Goal: Information Seeking & Learning: Check status

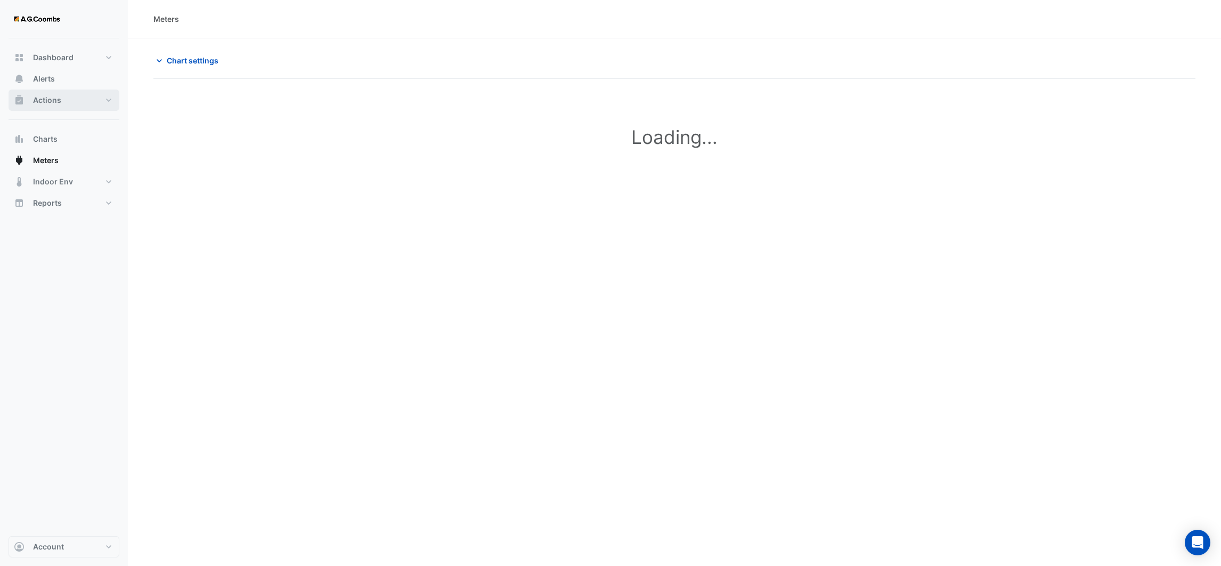
type input "**********"
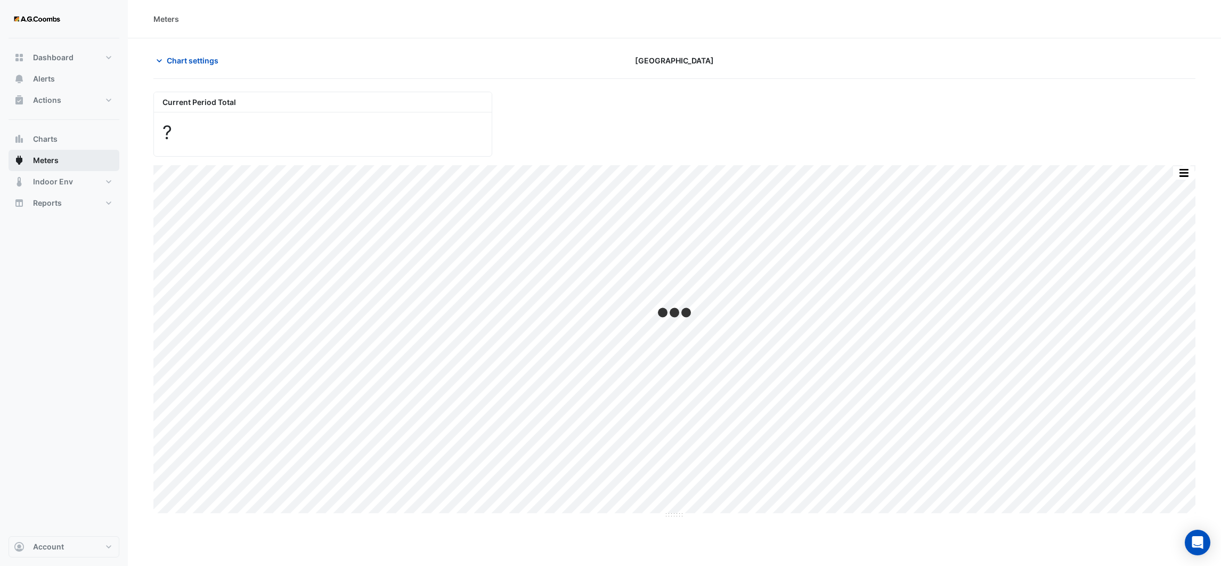
click at [53, 159] on span "Meters" at bounding box center [46, 160] width 26 height 11
click at [161, 60] on icon "button" at bounding box center [159, 60] width 5 height 3
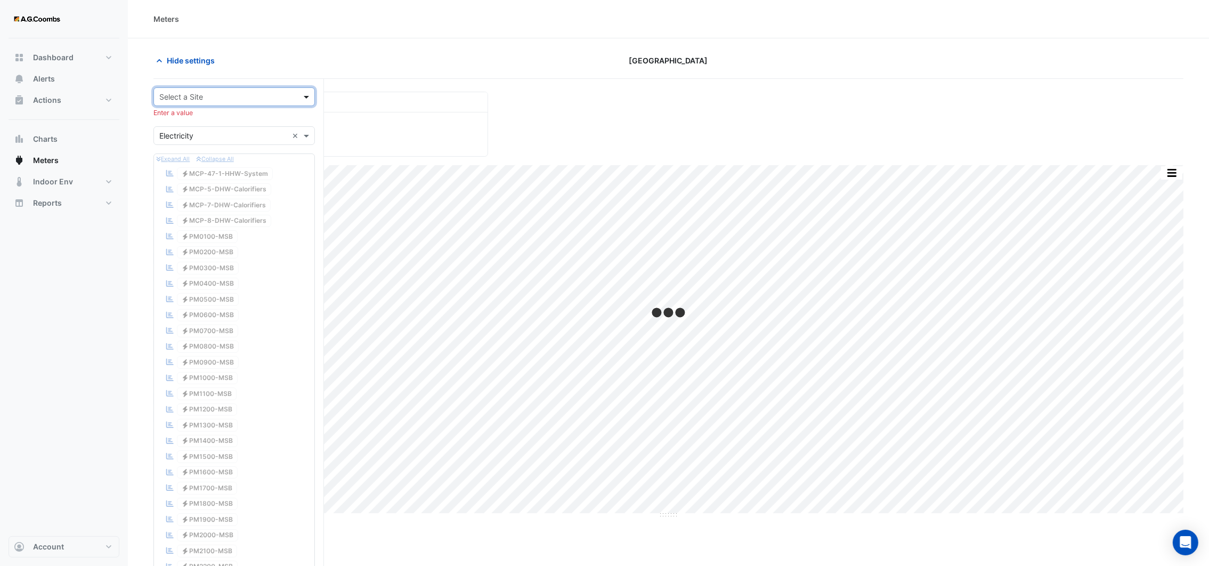
click at [314, 99] on span at bounding box center [307, 96] width 13 height 11
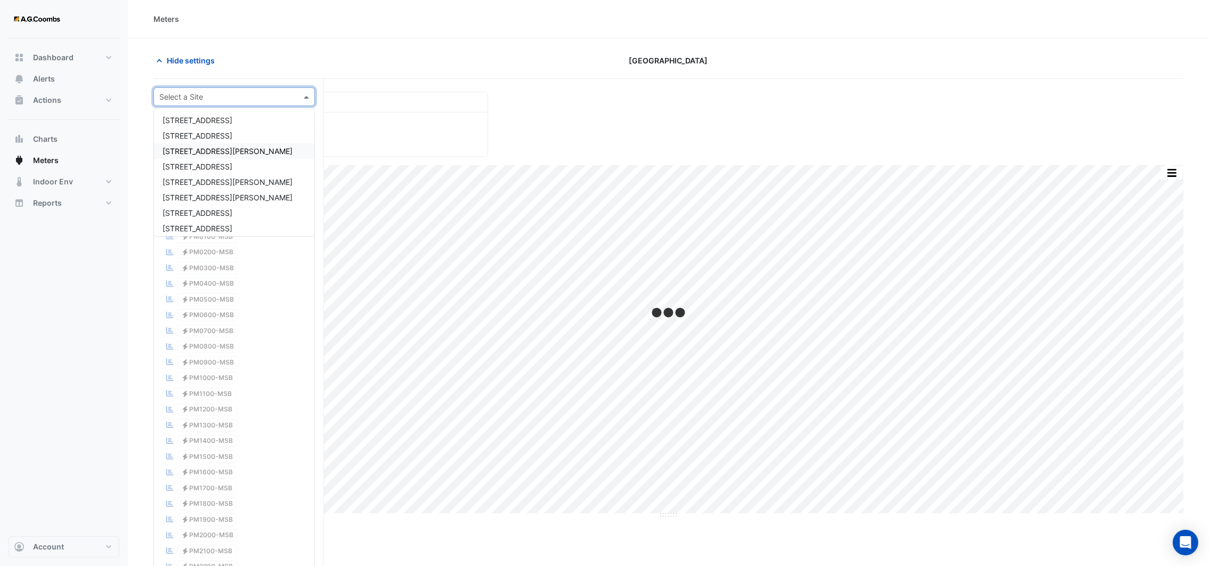
click at [236, 149] on div "150 Collins Street" at bounding box center [234, 150] width 160 height 15
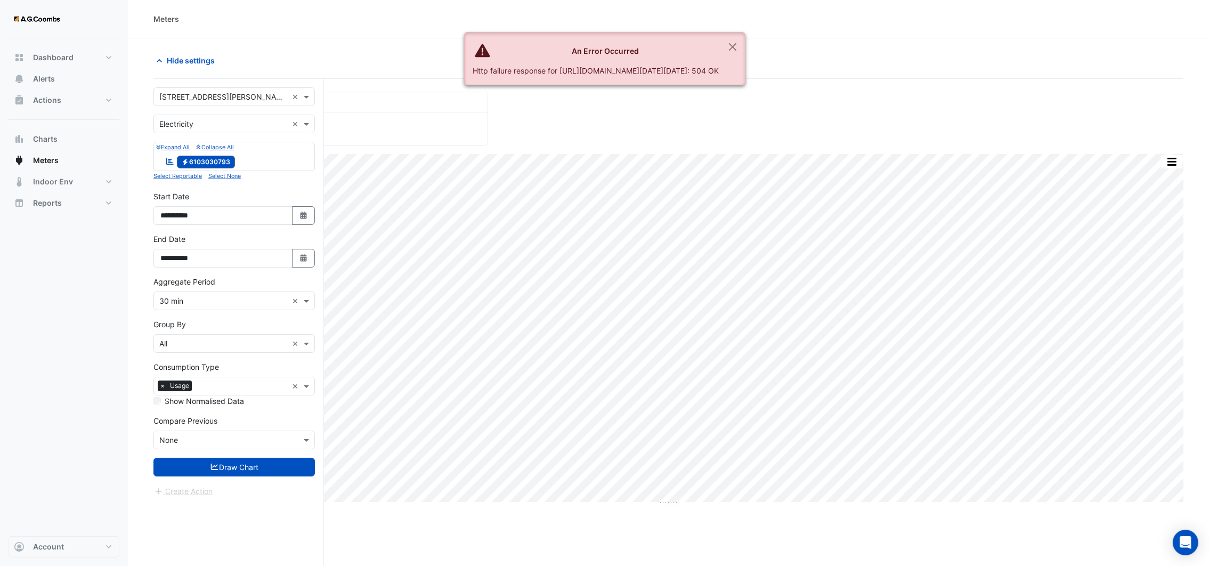
click at [254, 152] on div "Expand All Collapse All Reportable Electricity 6103030793" at bounding box center [233, 156] width 161 height 29
click at [47, 76] on span "Alerts" at bounding box center [44, 79] width 22 height 11
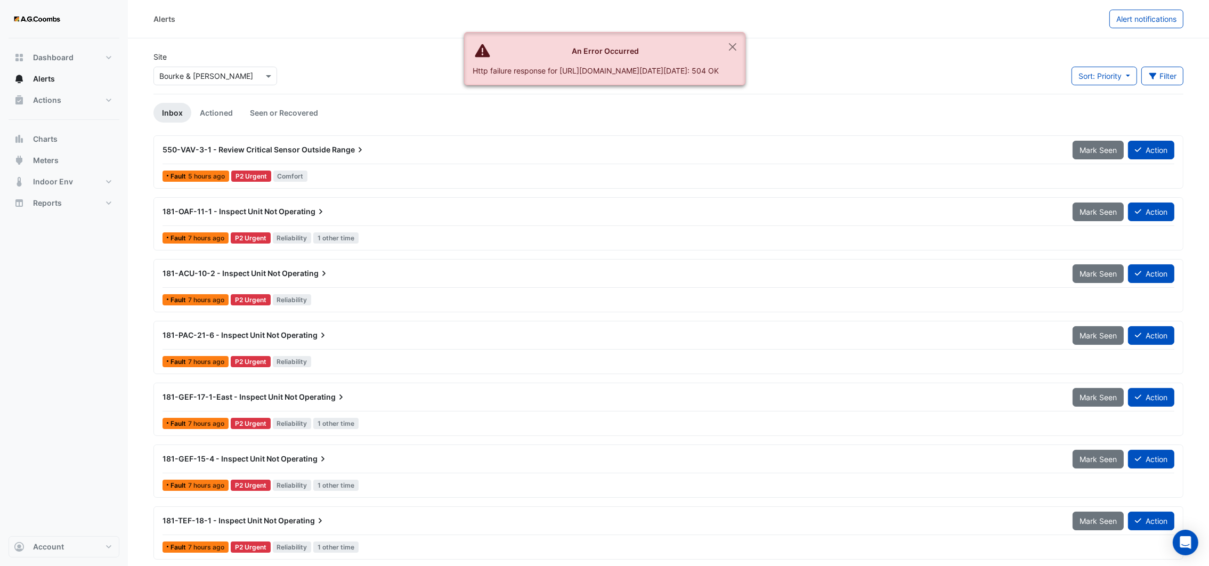
click at [205, 78] on input "text" at bounding box center [204, 76] width 91 height 11
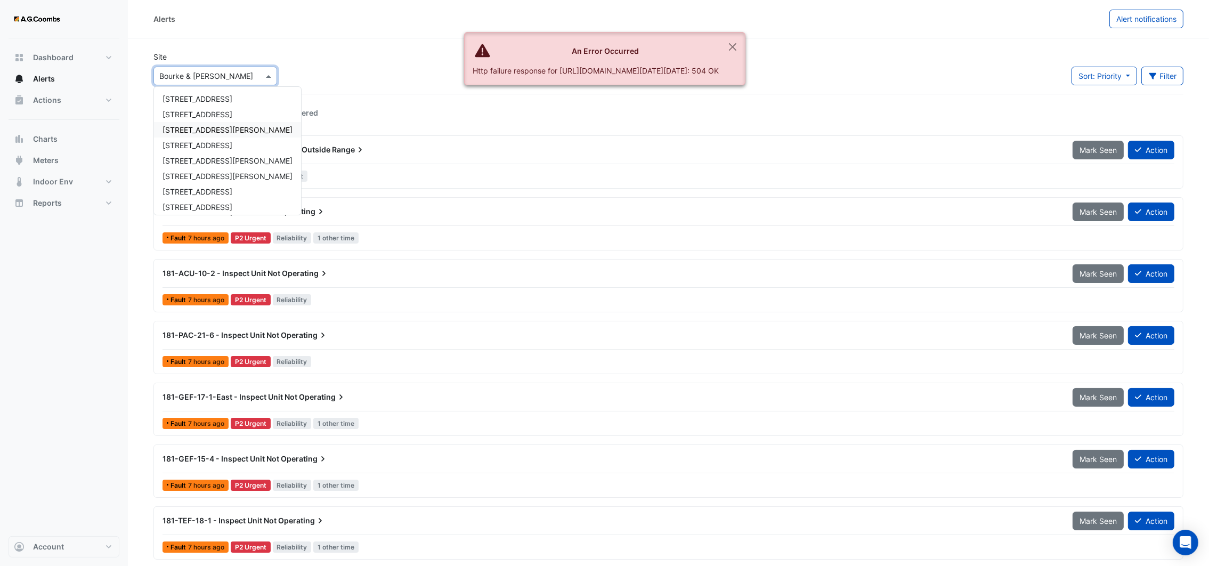
click at [187, 134] on div "150 Collins Street" at bounding box center [227, 129] width 147 height 15
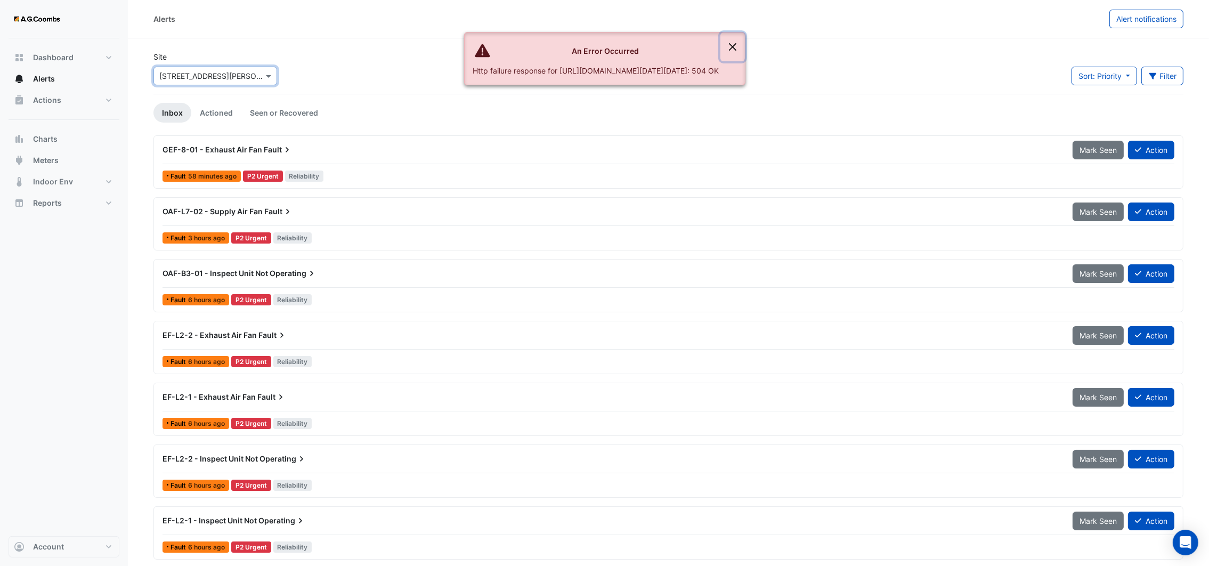
click at [745, 44] on button "Close" at bounding box center [732, 46] width 25 height 29
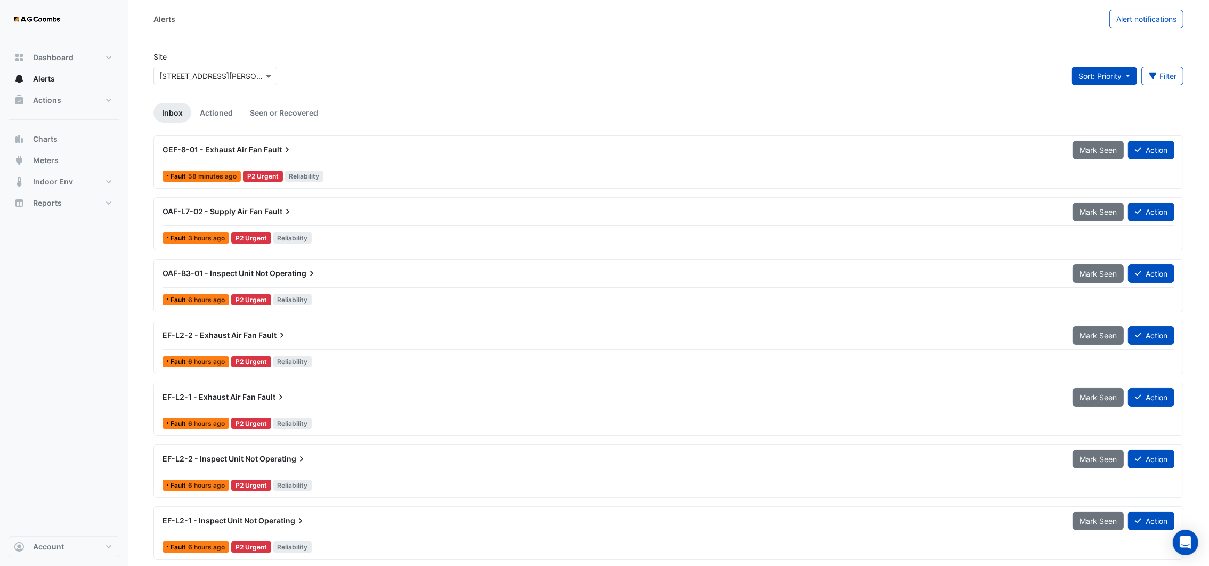
click at [1114, 76] on span "Sort: Priority" at bounding box center [1099, 75] width 43 height 9
click at [1012, 79] on div "Site Select a Site × 150 Collins Street Sort: Priority Filter Title Priority Fi…" at bounding box center [668, 72] width 1042 height 43
click at [1148, 81] on button "Filter" at bounding box center [1162, 76] width 43 height 19
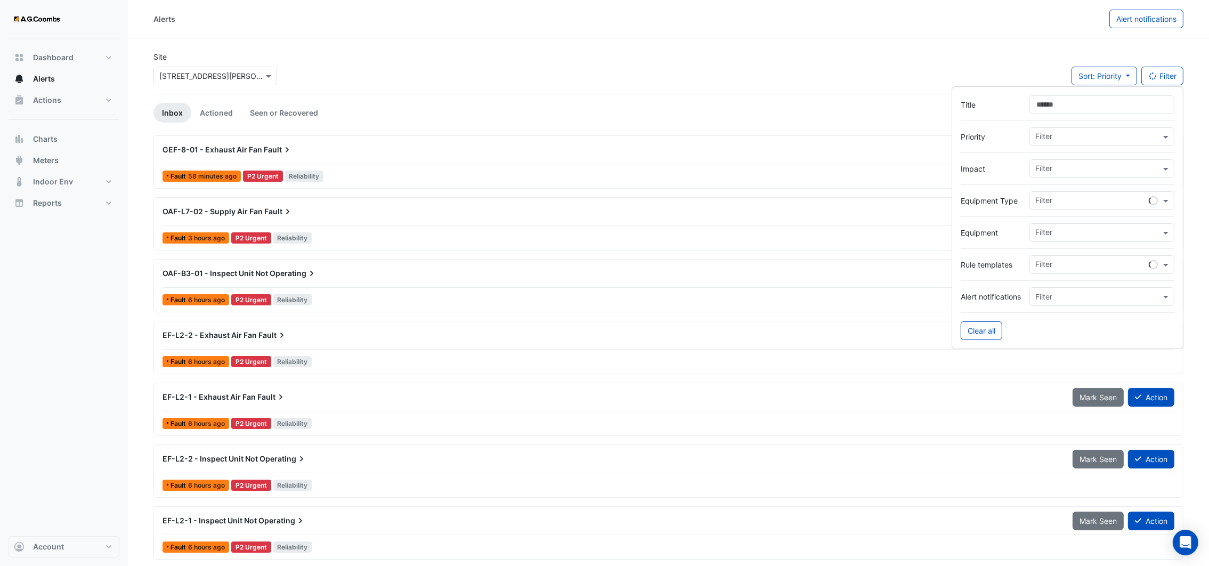
click at [1085, 172] on input "text" at bounding box center [1097, 169] width 125 height 11
click at [1054, 251] on span "Safety" at bounding box center [1049, 253] width 23 height 9
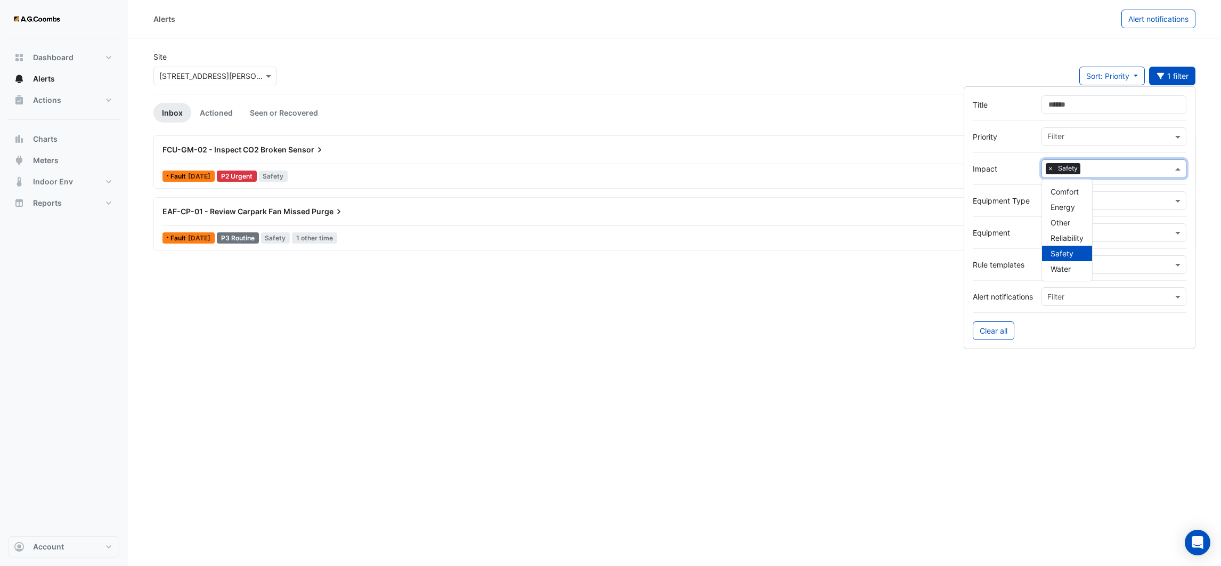
click at [1066, 251] on span "Safety" at bounding box center [1061, 253] width 23 height 9
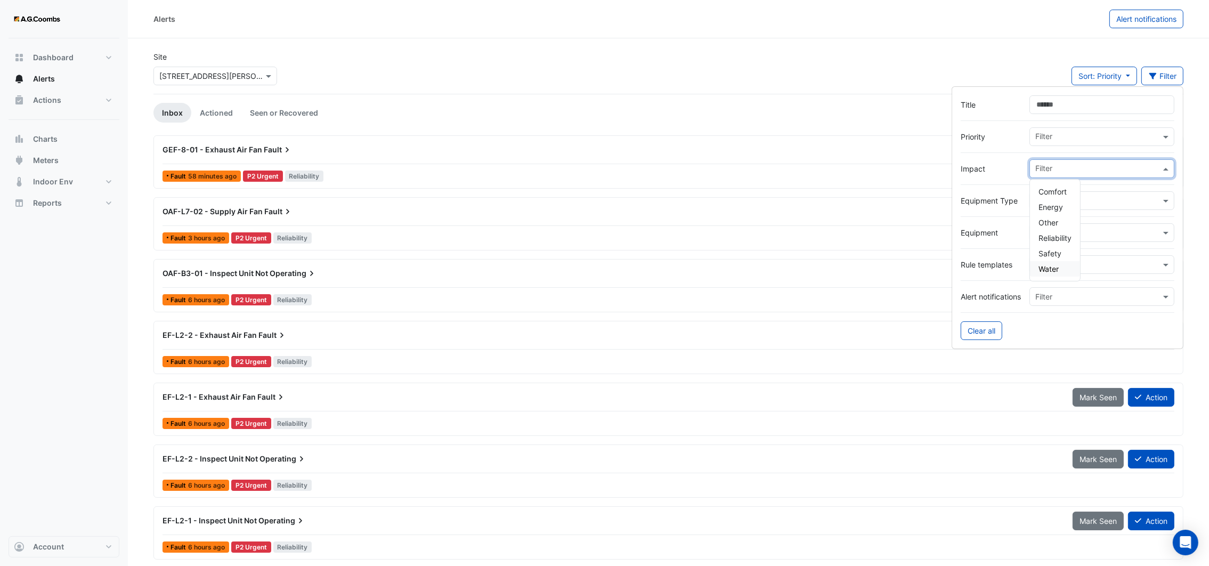
click at [1049, 268] on span "Water" at bounding box center [1048, 268] width 20 height 9
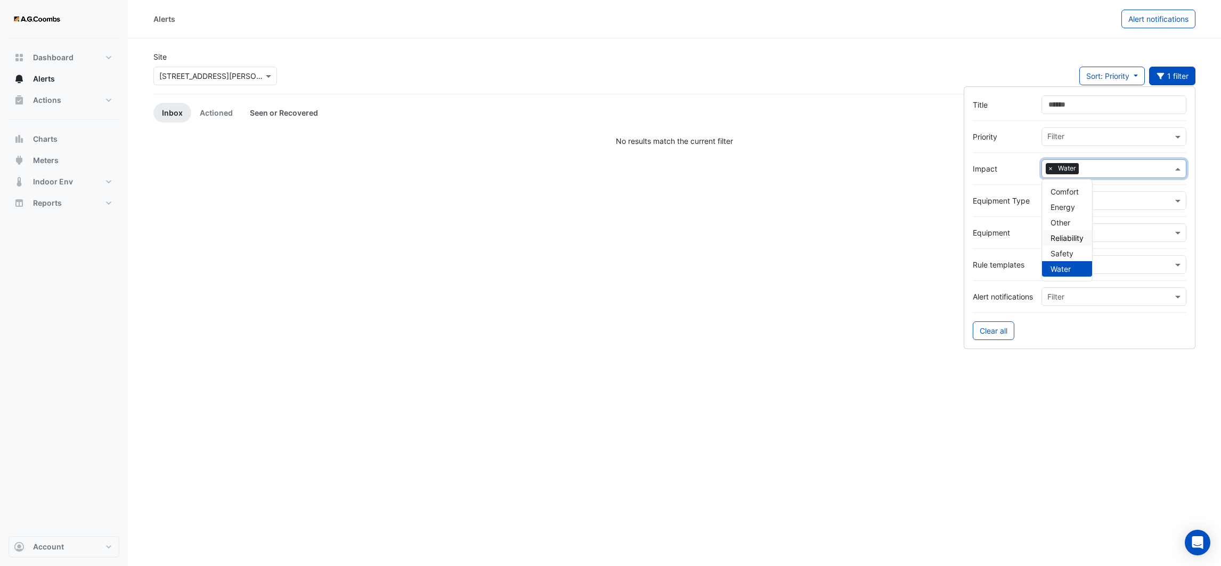
click at [301, 113] on link "Seen or Recovered" at bounding box center [283, 113] width 85 height 20
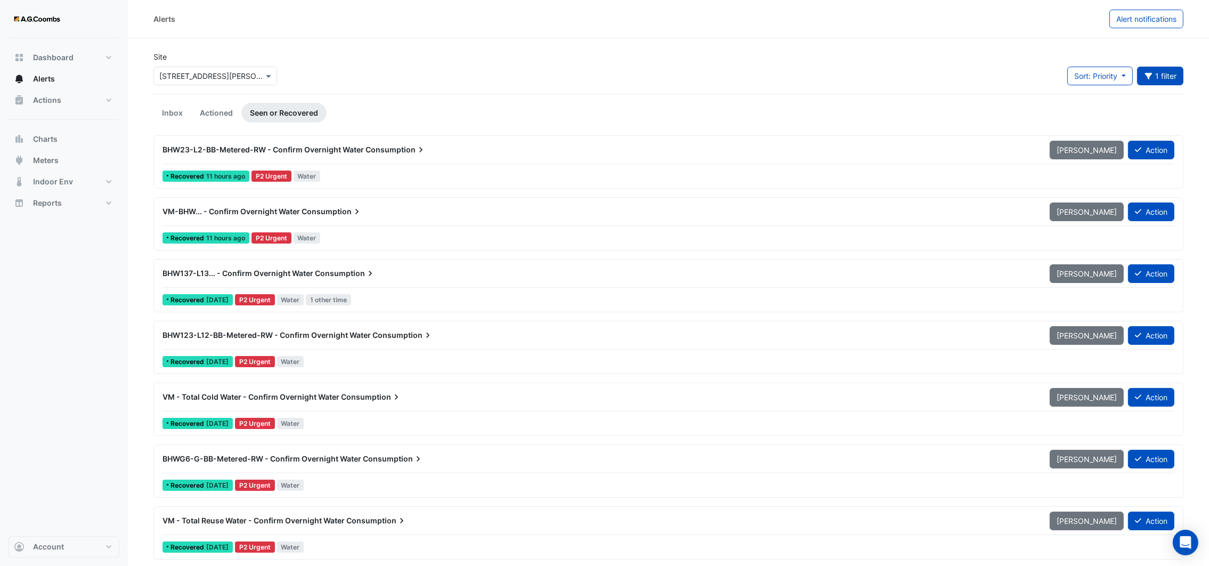
click at [238, 146] on span "BHW23-L2-BB-Metered-RW - Confirm Overnight Water" at bounding box center [262, 149] width 201 height 9
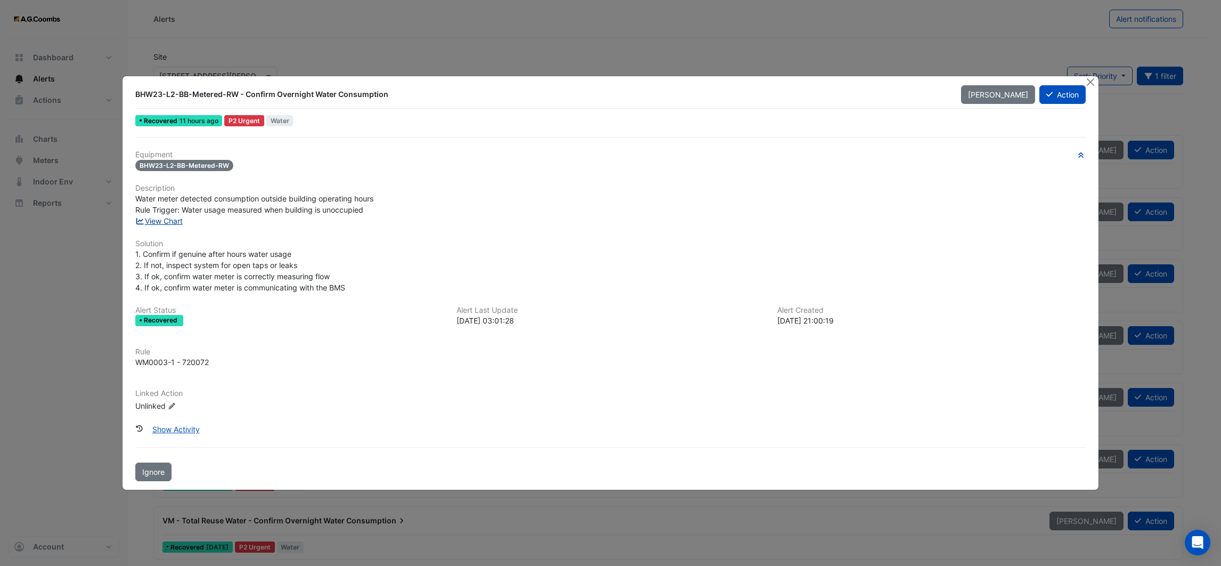
click at [182, 218] on link "View Chart" at bounding box center [158, 220] width 47 height 9
click at [1092, 83] on button "Close" at bounding box center [1090, 81] width 11 height 11
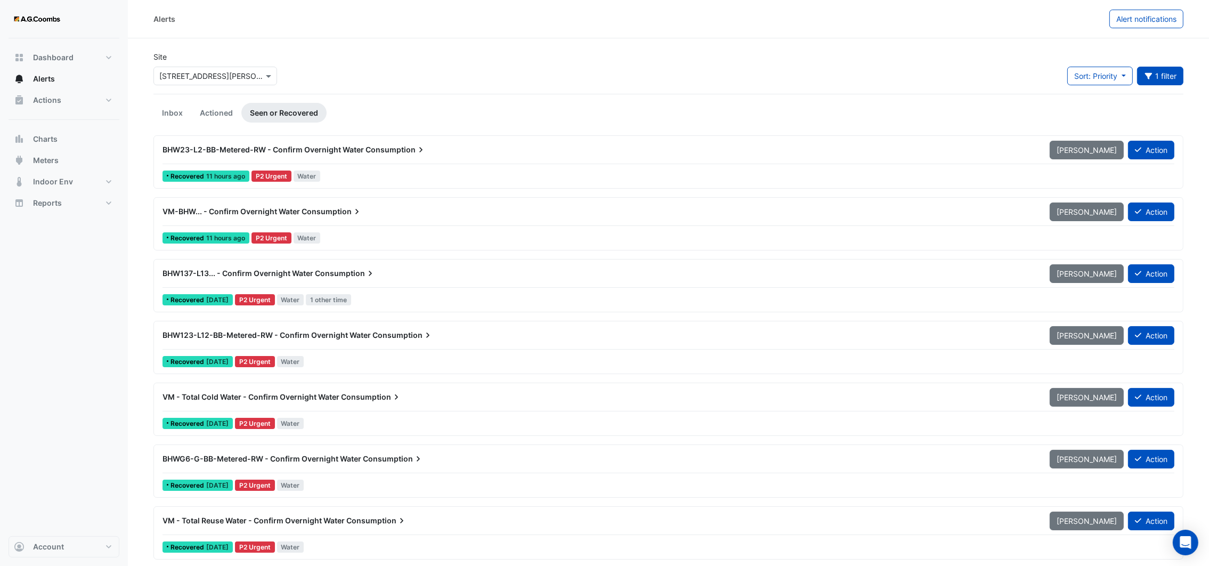
click at [253, 212] on span "VM-BHW... - Confirm Overnight Water" at bounding box center [230, 211] width 137 height 9
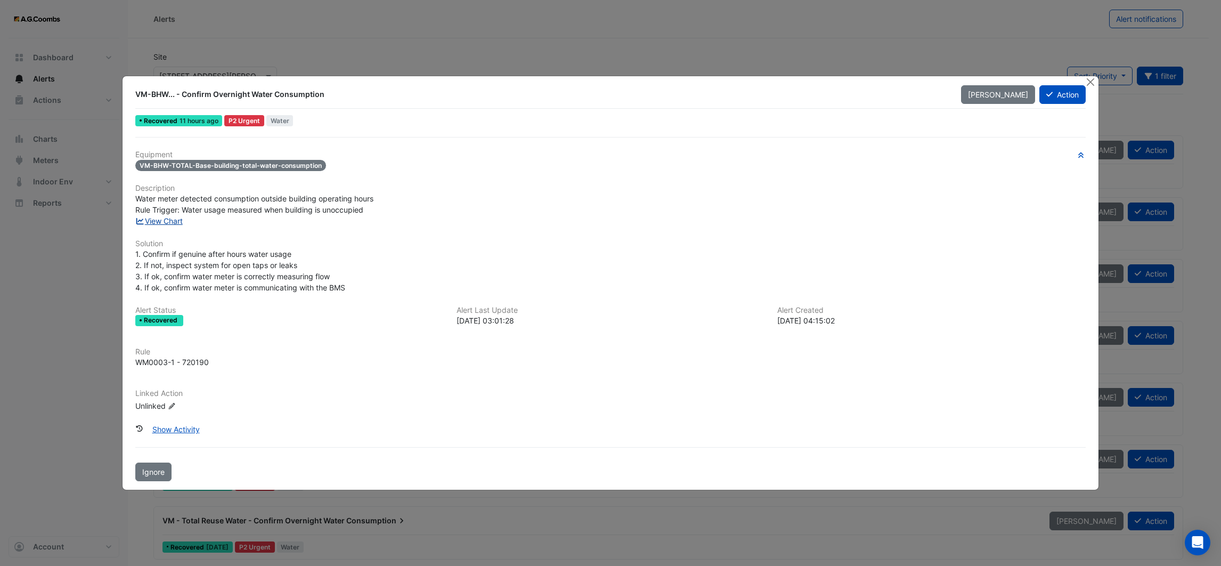
click at [170, 216] on link "View Chart" at bounding box center [158, 220] width 47 height 9
click at [1089, 82] on button "Close" at bounding box center [1090, 81] width 11 height 11
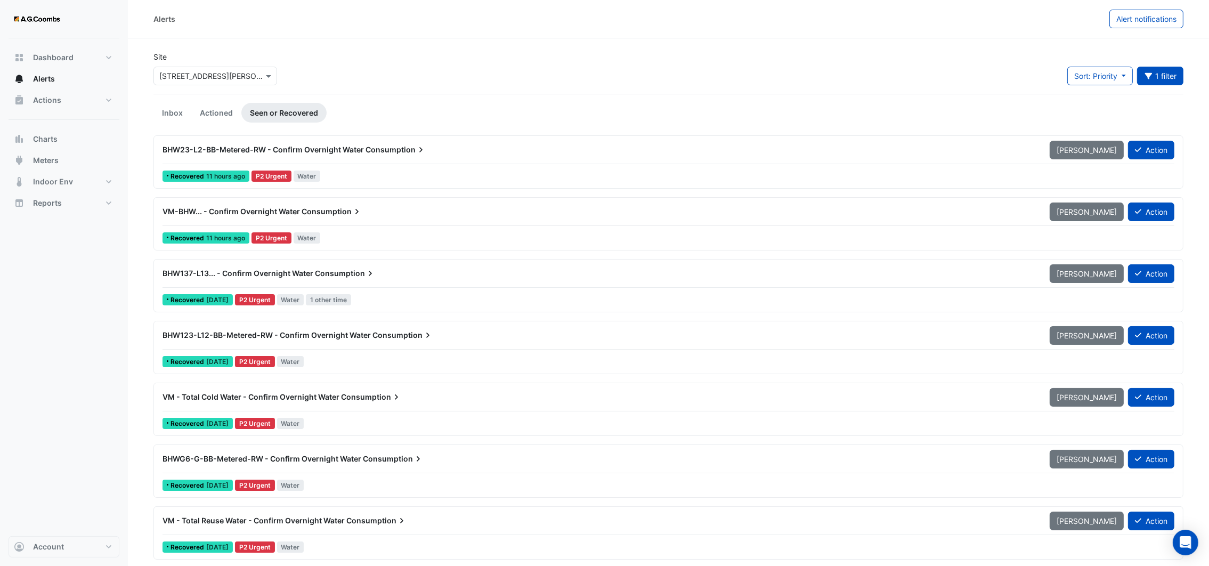
click at [235, 338] on span "BHW123-L12-BB-Metered-RW - Confirm Overnight Water" at bounding box center [266, 334] width 208 height 9
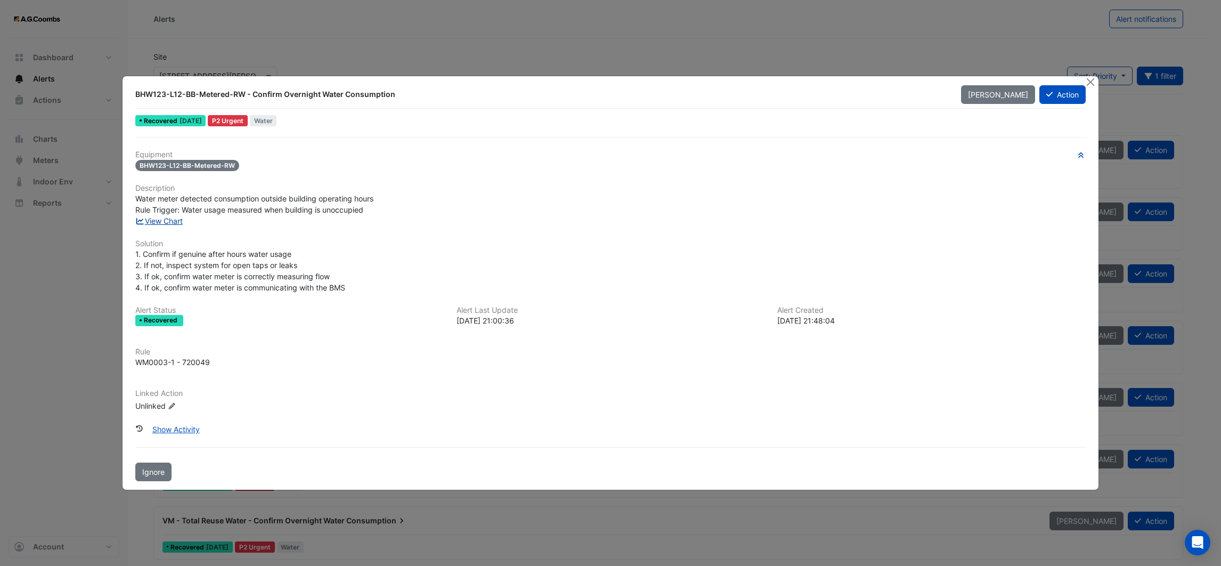
click at [182, 224] on link "View Chart" at bounding box center [158, 220] width 47 height 9
